Goal: Transaction & Acquisition: Purchase product/service

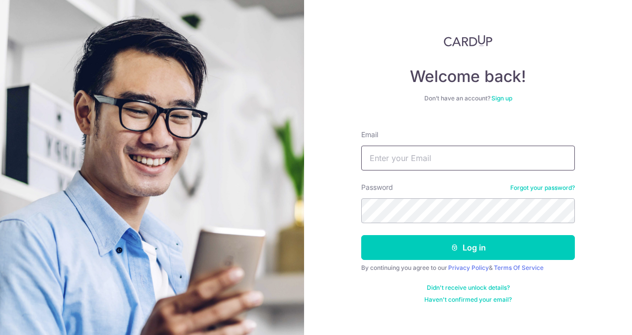
click at [415, 160] on input "Email" at bounding box center [468, 158] width 214 height 25
type input "janeoph@gmail.com"
click at [447, 187] on link "Forgot your password?" at bounding box center [543, 188] width 65 height 8
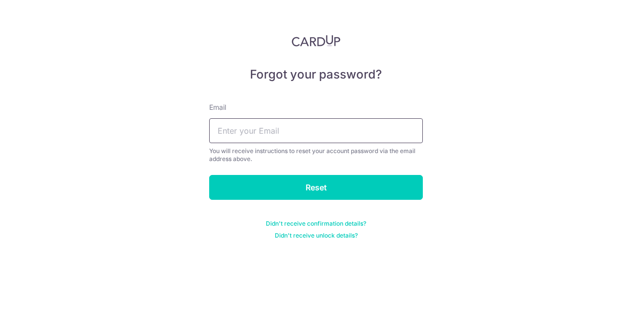
click at [317, 131] on input "text" at bounding box center [316, 130] width 214 height 25
type input "janeoph@gmail.com"
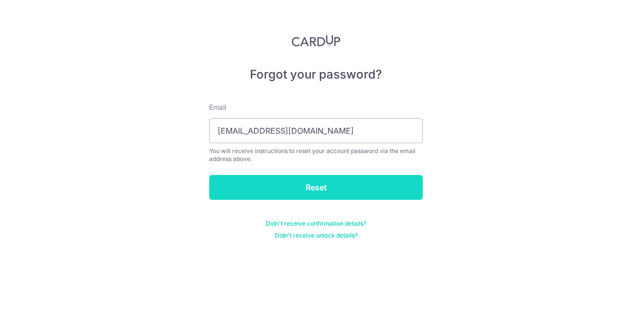
click at [294, 183] on input "Reset" at bounding box center [316, 187] width 214 height 25
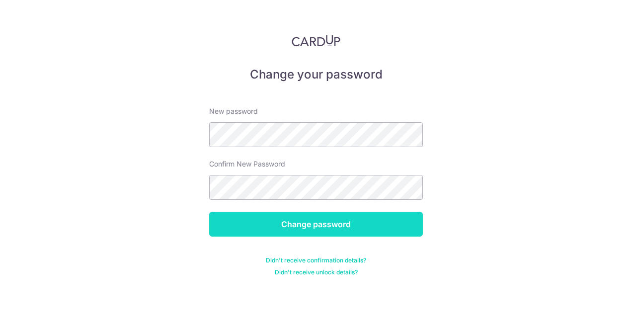
click at [346, 221] on input "Change password" at bounding box center [316, 224] width 214 height 25
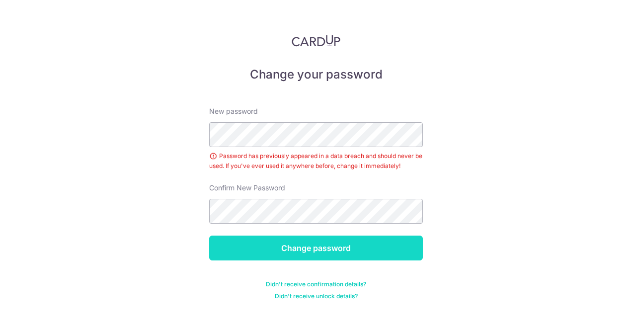
click at [326, 250] on input "Change password" at bounding box center [316, 248] width 214 height 25
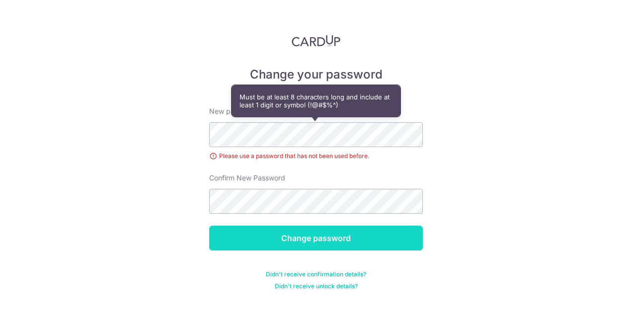
click at [300, 239] on input "Change password" at bounding box center [316, 238] width 214 height 25
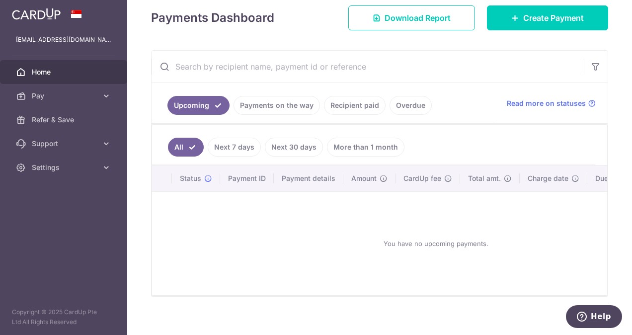
scroll to position [156, 0]
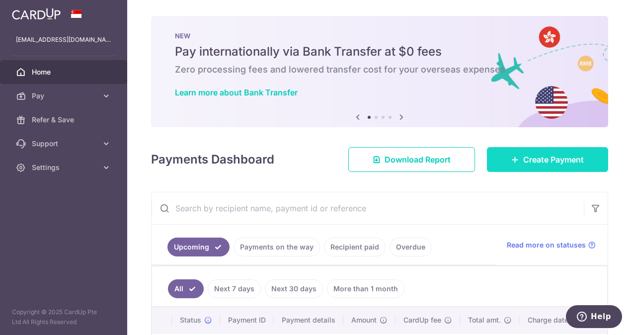
click at [512, 160] on icon at bounding box center [516, 160] width 8 height 8
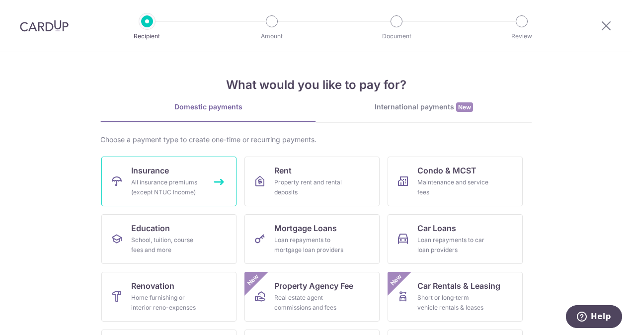
click at [190, 179] on div "All insurance premiums (except NTUC Income)" at bounding box center [167, 187] width 72 height 20
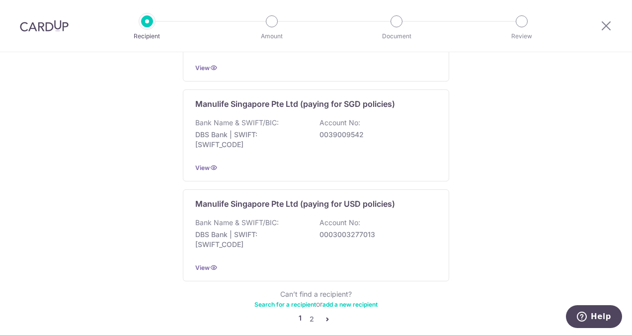
scroll to position [1021, 0]
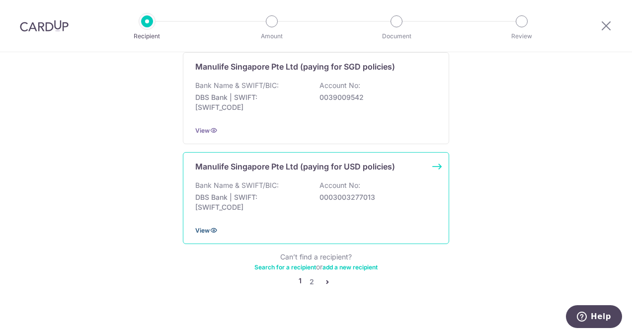
click at [195, 227] on span "View" at bounding box center [202, 230] width 14 height 7
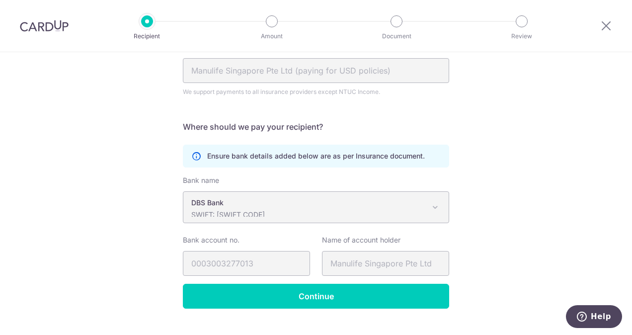
scroll to position [138, 0]
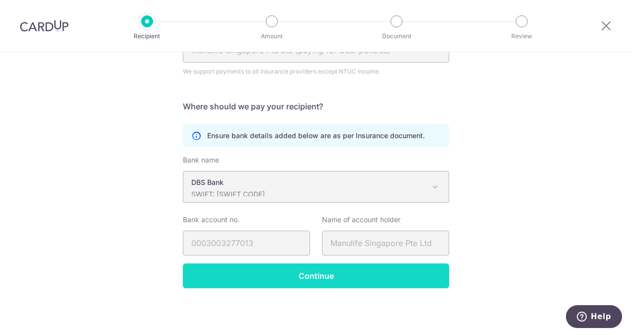
click at [344, 275] on input "Continue" at bounding box center [316, 275] width 266 height 25
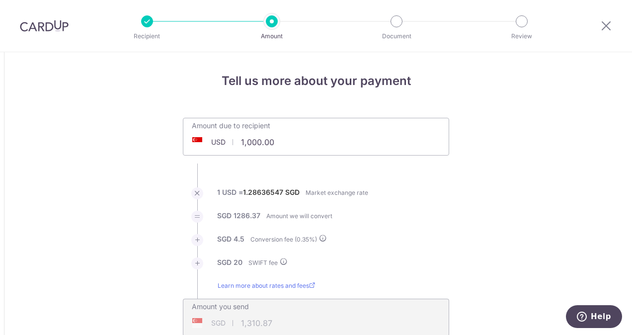
click at [285, 145] on input "1,000.00" at bounding box center [260, 142] width 154 height 23
type input "18,650.00"
type input "24,094.77"
click at [437, 183] on ul "Amount due to recipient USD 18,650.00 18650 1 USD = 1.28636547 SGD Market excha…" at bounding box center [316, 227] width 266 height 219
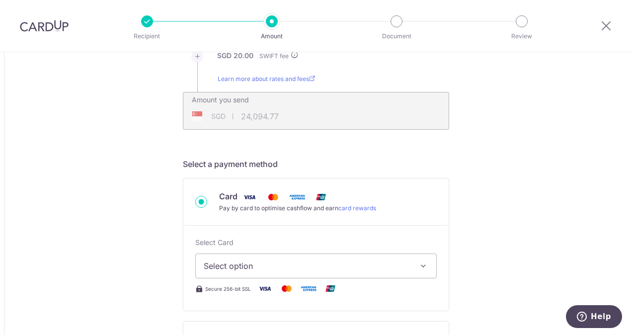
scroll to position [229, 0]
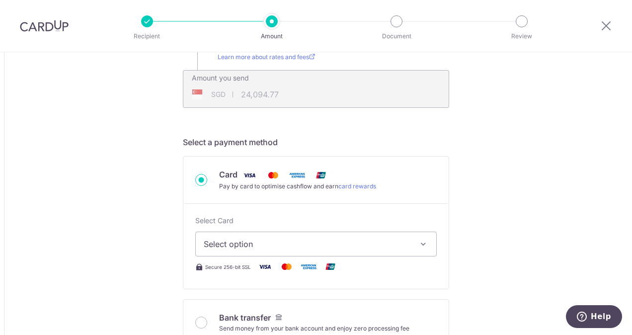
click at [422, 243] on icon "button" at bounding box center [424, 244] width 10 height 10
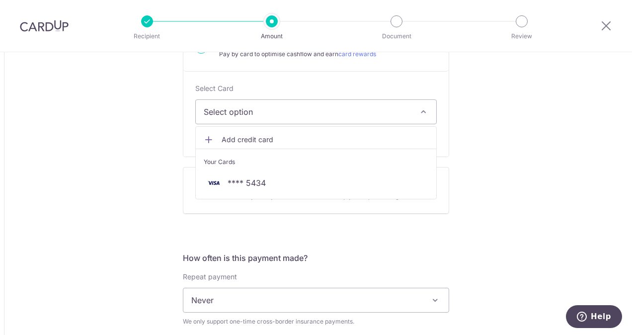
scroll to position [359, 0]
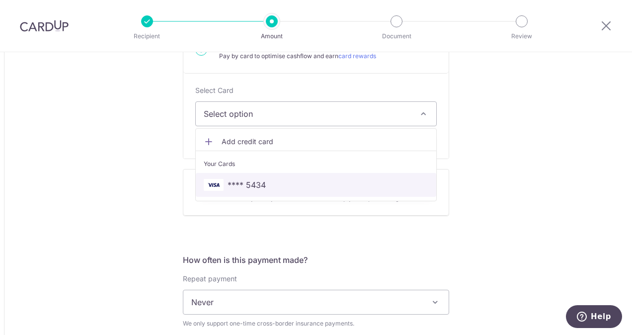
click at [212, 178] on link "**** 5434" at bounding box center [316, 185] width 241 height 24
type input "18,650.00"
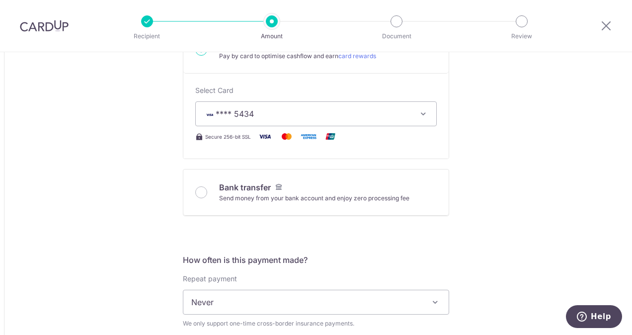
click at [420, 113] on icon "button" at bounding box center [424, 114] width 10 height 10
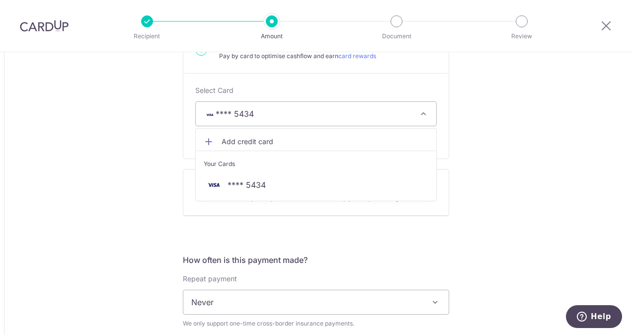
click at [205, 141] on icon at bounding box center [209, 142] width 10 height 10
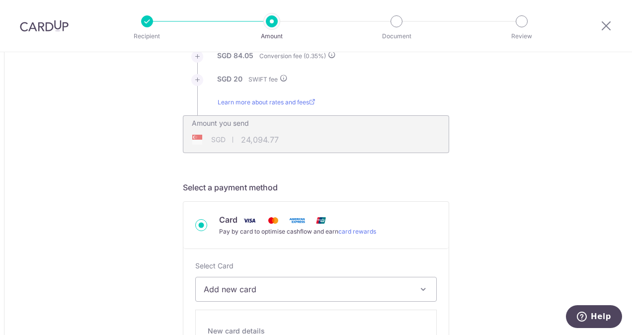
scroll to position [182, 0]
click at [351, 234] on link "card rewards" at bounding box center [358, 232] width 38 height 7
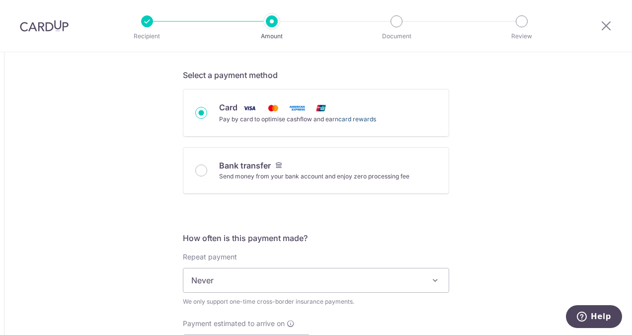
scroll to position [291, 0]
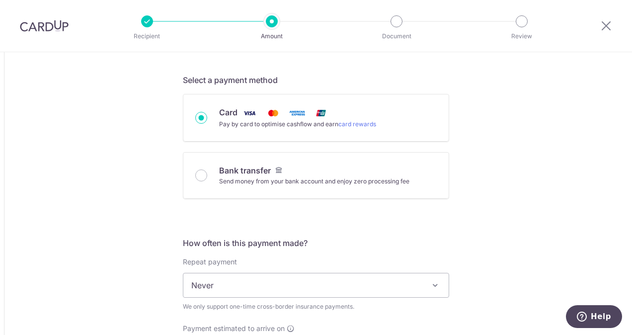
click at [431, 286] on span at bounding box center [435, 285] width 12 height 12
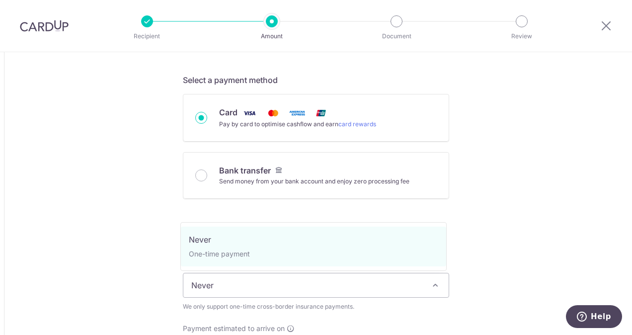
click at [197, 117] on input "Card Pay by card to optimise cashflow and earn card rewards" at bounding box center [201, 118] width 12 height 12
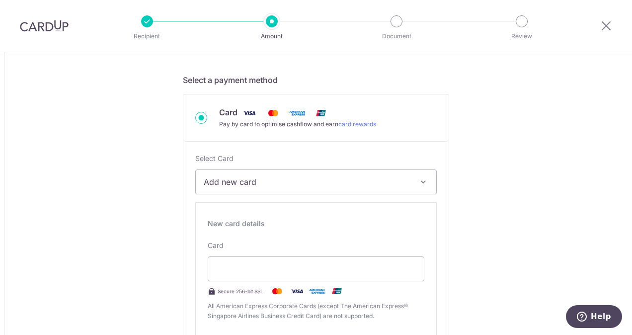
click at [216, 179] on span "Add new card" at bounding box center [307, 182] width 207 height 12
click at [222, 208] on span "Add credit card" at bounding box center [325, 210] width 207 height 10
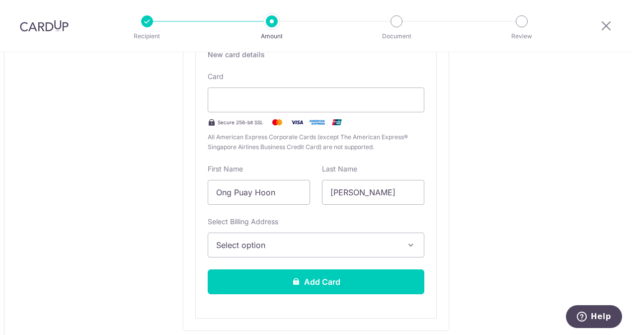
scroll to position [472, 0]
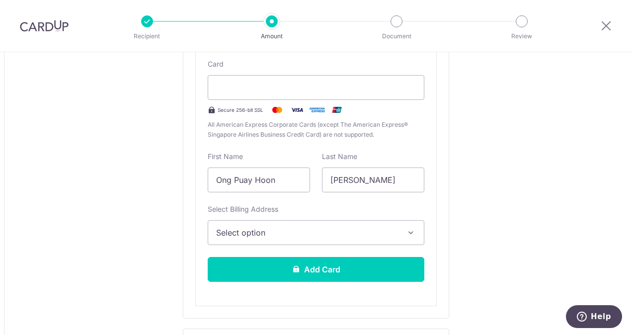
click at [409, 232] on icon "button" at bounding box center [411, 233] width 10 height 10
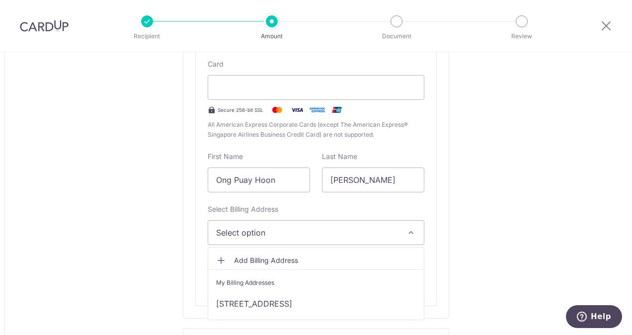
click at [221, 257] on icon at bounding box center [221, 261] width 10 height 10
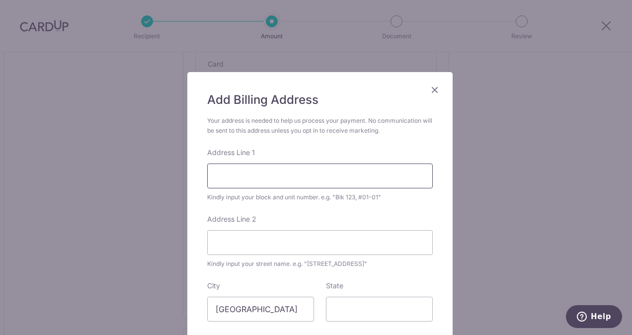
click at [241, 172] on input "Address Line 1" at bounding box center [320, 176] width 226 height 25
drag, startPoint x: 311, startPoint y: 173, endPoint x: 238, endPoint y: 174, distance: 72.6
click at [238, 174] on input "blk 97 Toa Payoh Lorong 3" at bounding box center [320, 176] width 226 height 25
type input "blk 97"
click at [231, 235] on input "Address Line 2" at bounding box center [320, 242] width 226 height 25
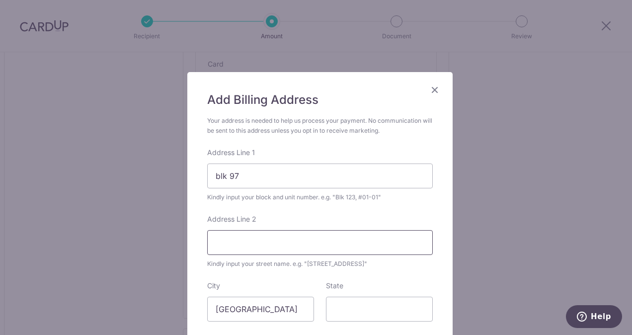
paste input "Toa Payoh Lorong 3"
type input "Toa Payoh Lorong 3"
click at [254, 174] on input "blk 97" at bounding box center [320, 176] width 226 height 25
type input "blk 97 #02-54"
click at [349, 314] on input "State" at bounding box center [379, 309] width 107 height 25
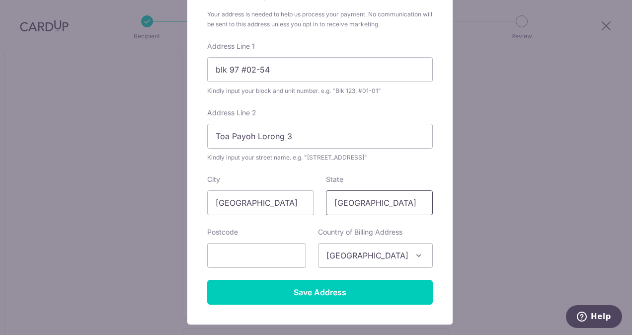
scroll to position [107, 0]
type input "Singapore"
click at [284, 254] on input "text" at bounding box center [256, 255] width 99 height 25
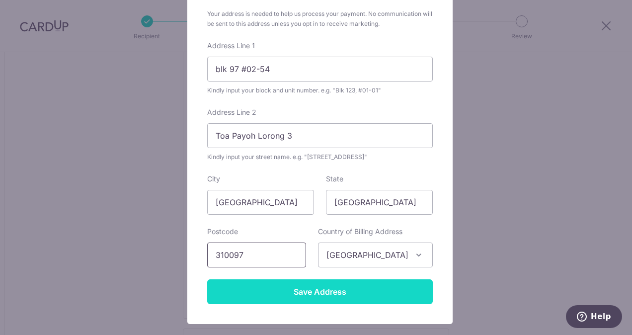
type input "310097"
click at [337, 292] on input "Save Address" at bounding box center [320, 291] width 226 height 25
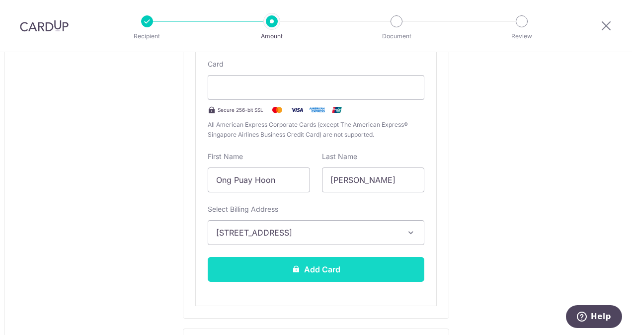
click at [300, 270] on button "Add Card" at bounding box center [316, 269] width 217 height 25
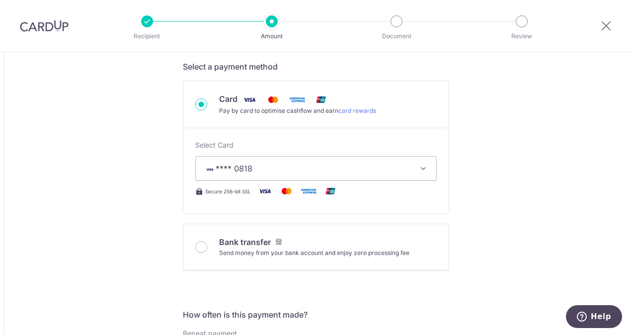
scroll to position [307, 0]
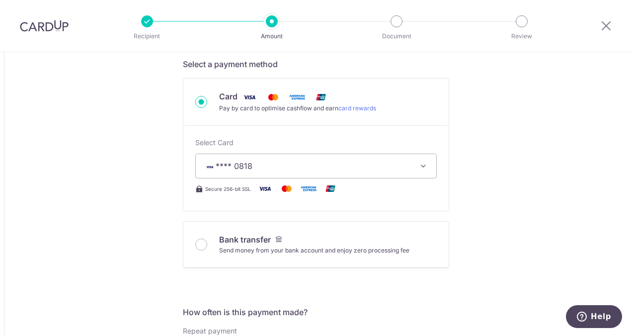
click at [421, 164] on icon "button" at bounding box center [424, 166] width 10 height 10
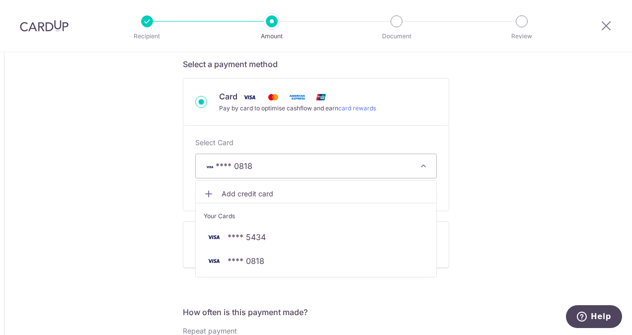
click at [421, 164] on icon "button" at bounding box center [424, 166] width 10 height 10
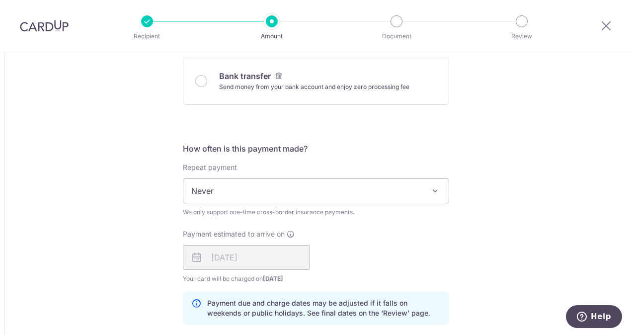
scroll to position [469, 0]
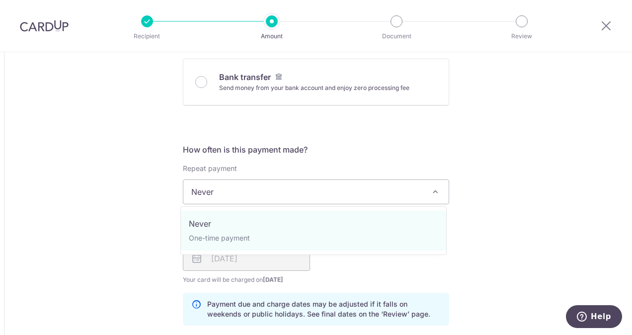
click at [429, 189] on span at bounding box center [435, 192] width 12 height 12
click at [483, 246] on div "Tell us more about your payment Amount due to recipient USD 18,650.00 18650 1 U…" at bounding box center [316, 181] width 632 height 1197
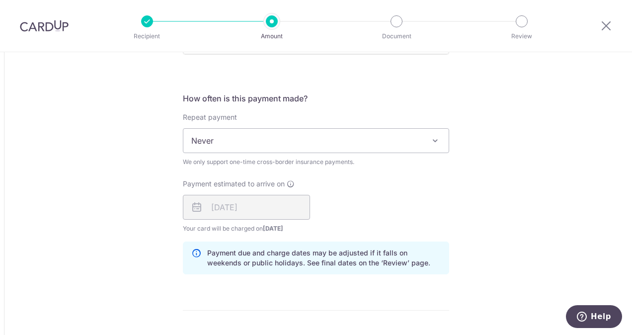
scroll to position [552, 0]
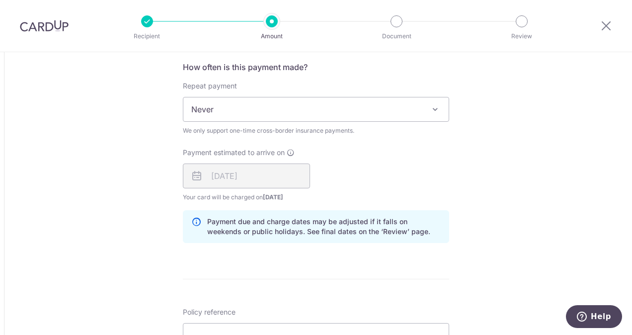
click at [213, 176] on div "18/09/2025" at bounding box center [246, 176] width 127 height 25
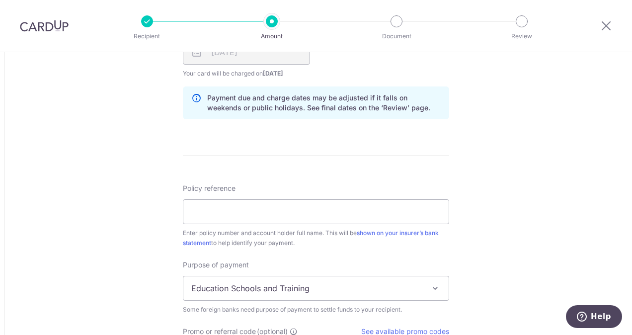
scroll to position [673, 0]
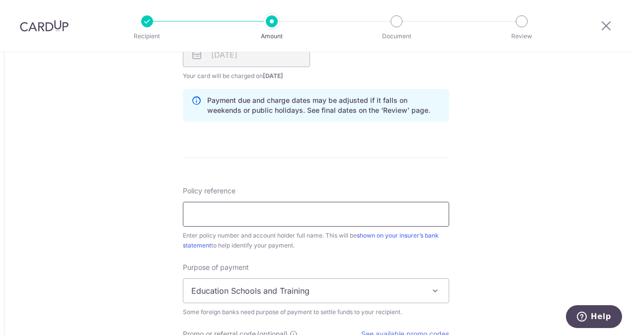
click at [333, 218] on input "Policy reference" at bounding box center [316, 214] width 266 height 25
type input "1499277451"
click at [433, 290] on span at bounding box center [435, 291] width 12 height 12
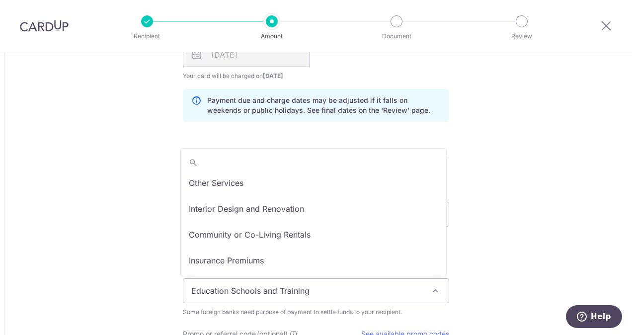
scroll to position [82, 0]
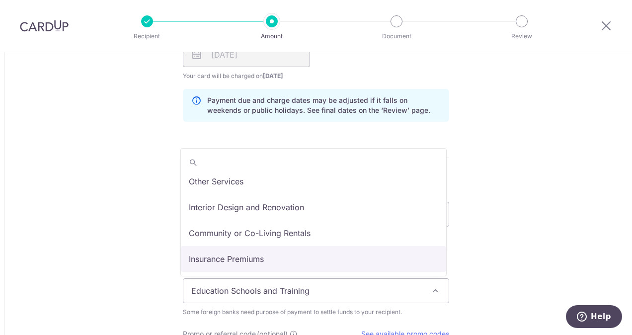
select select "Insurance Premiums"
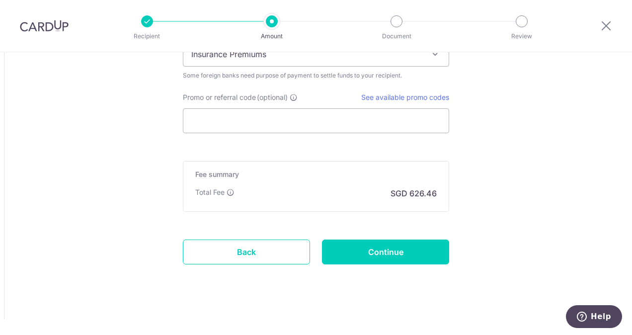
scroll to position [912, 0]
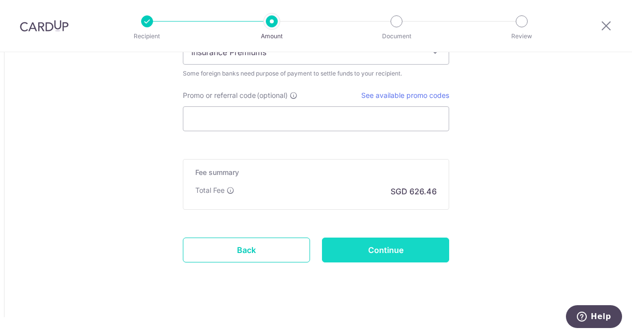
click at [369, 248] on input "Continue" at bounding box center [385, 250] width 127 height 25
type input "Create Schedule"
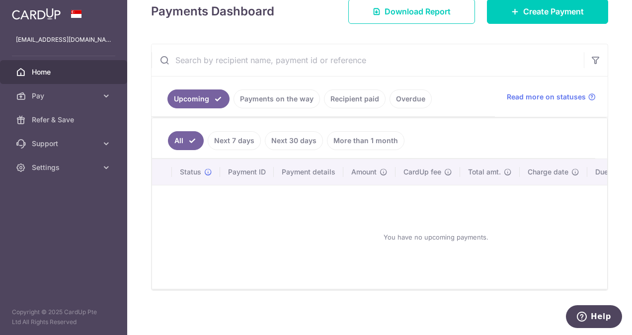
scroll to position [156, 0]
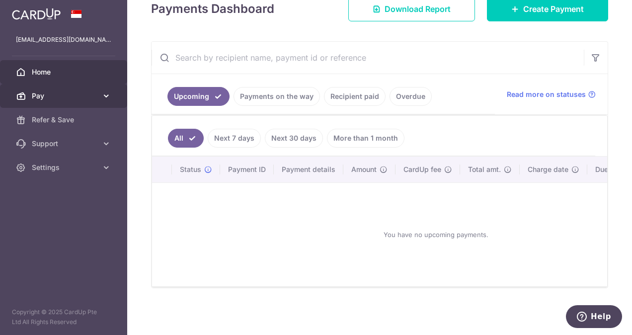
click at [33, 96] on span "Pay" at bounding box center [65, 96] width 66 height 10
